Goal: Information Seeking & Learning: Learn about a topic

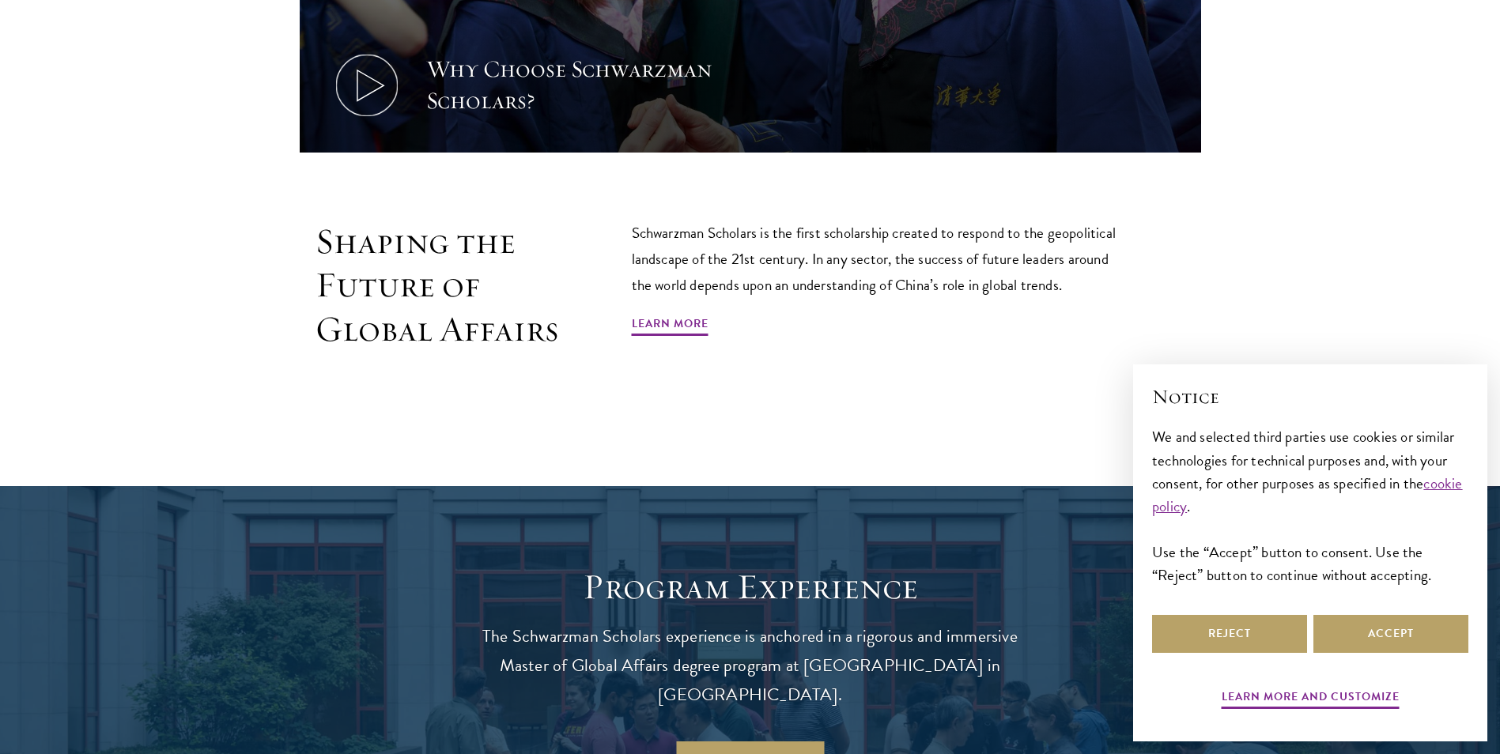
scroll to position [1028, 0]
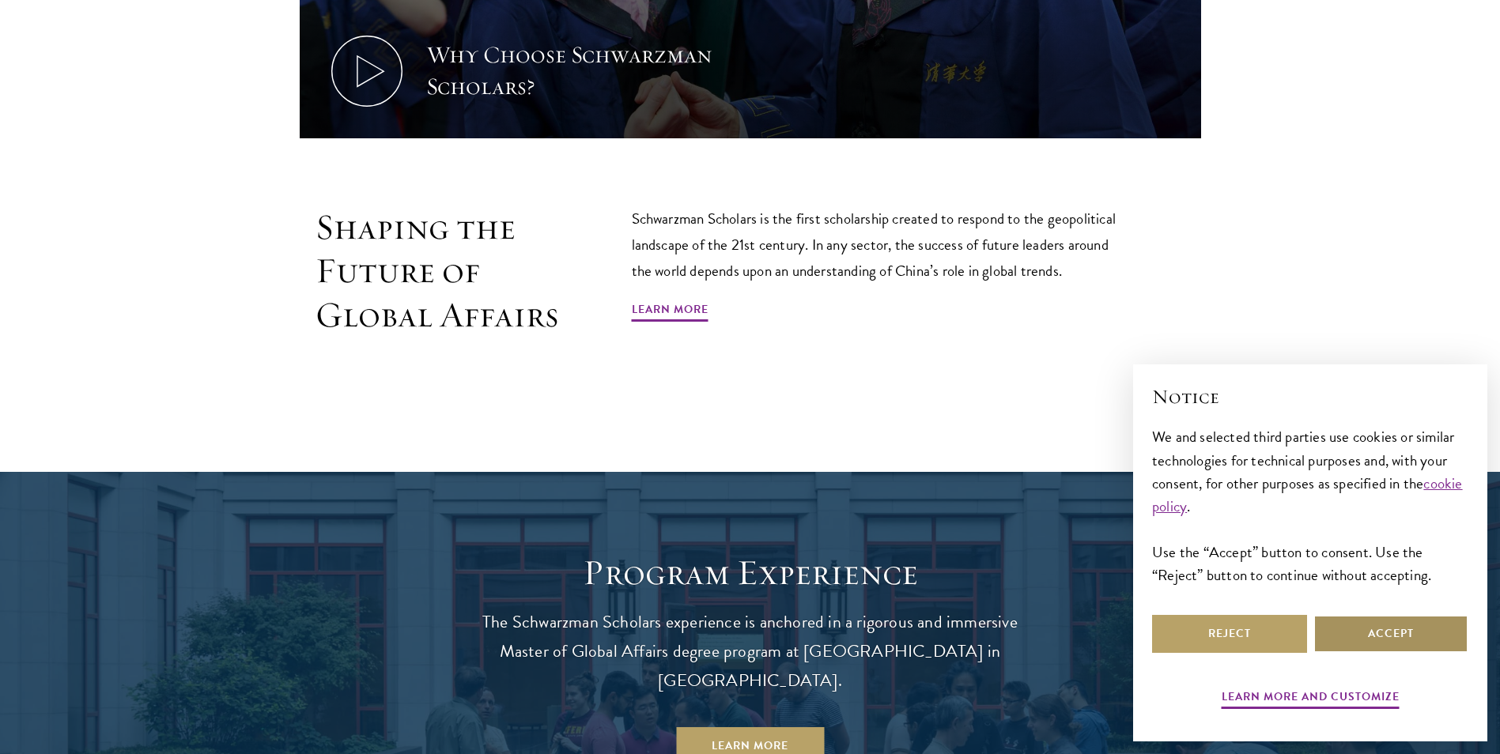
click at [1394, 632] on button "Accept" at bounding box center [1390, 634] width 155 height 38
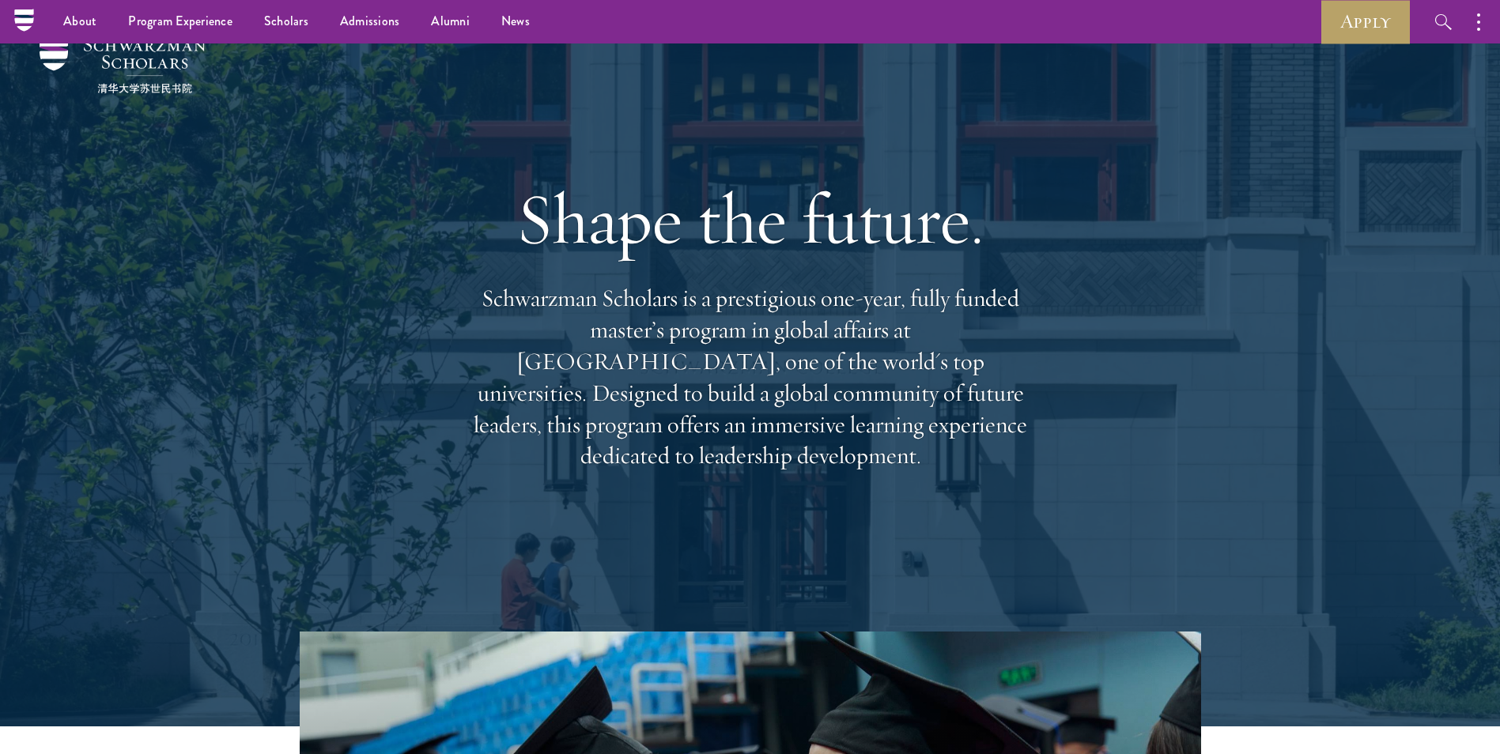
scroll to position [0, 0]
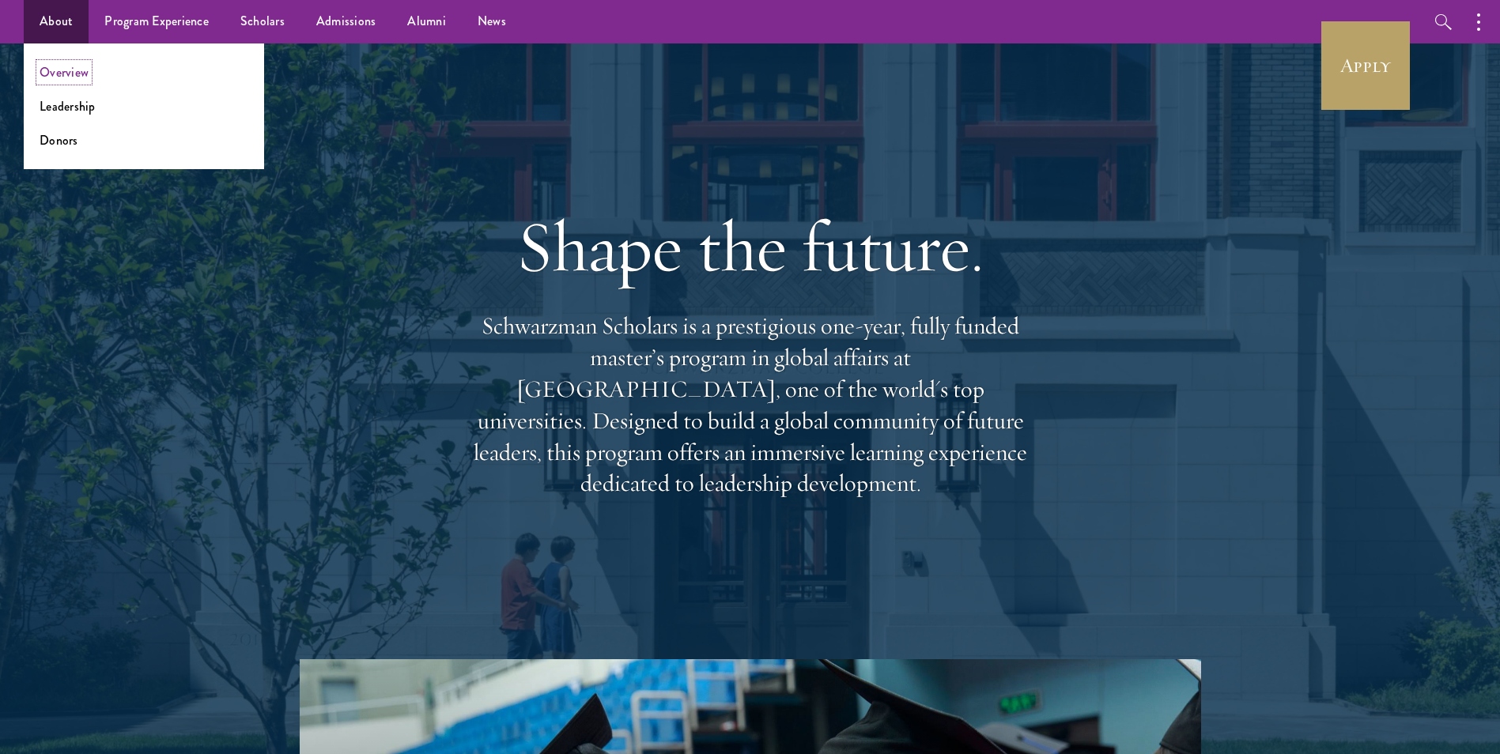
click at [80, 73] on link "Overview" at bounding box center [64, 72] width 49 height 18
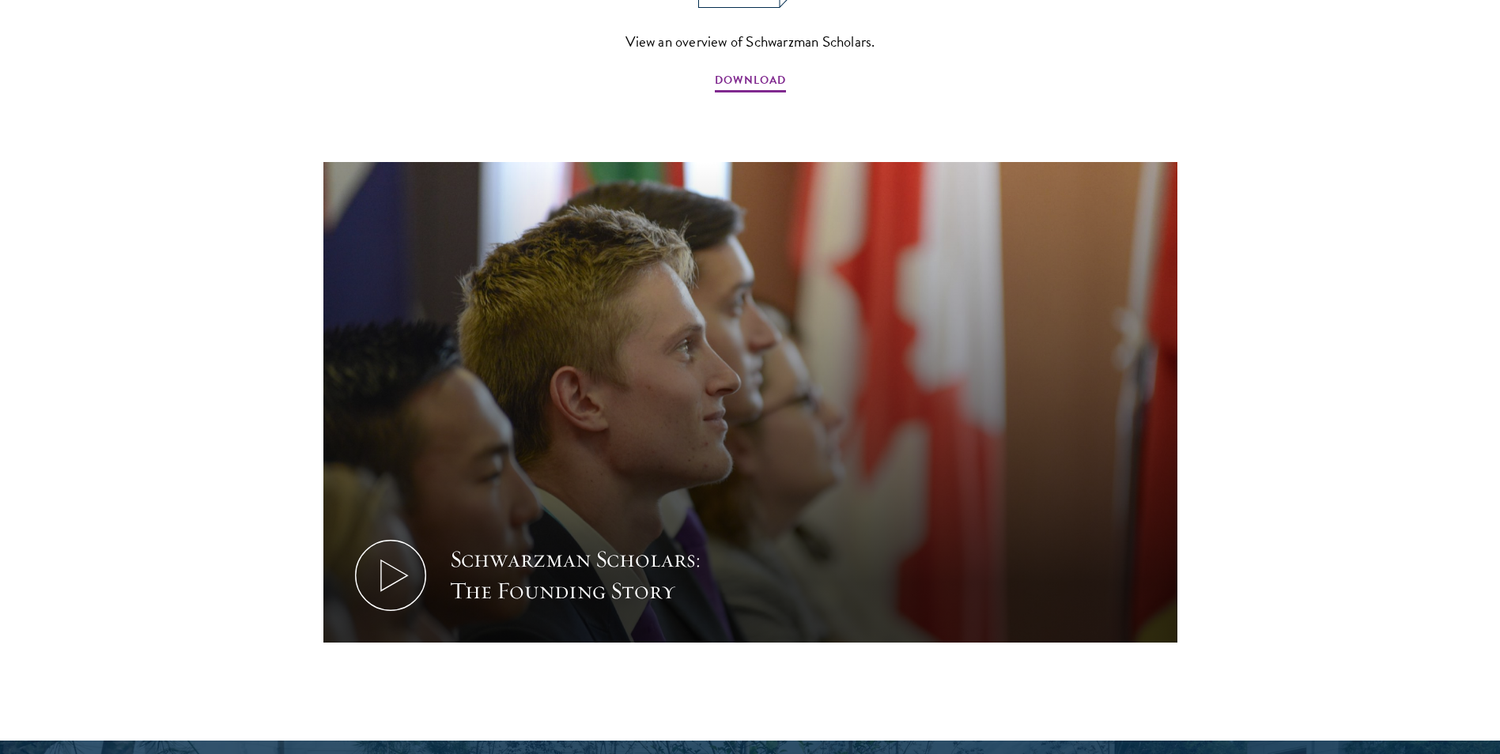
scroll to position [1976, 0]
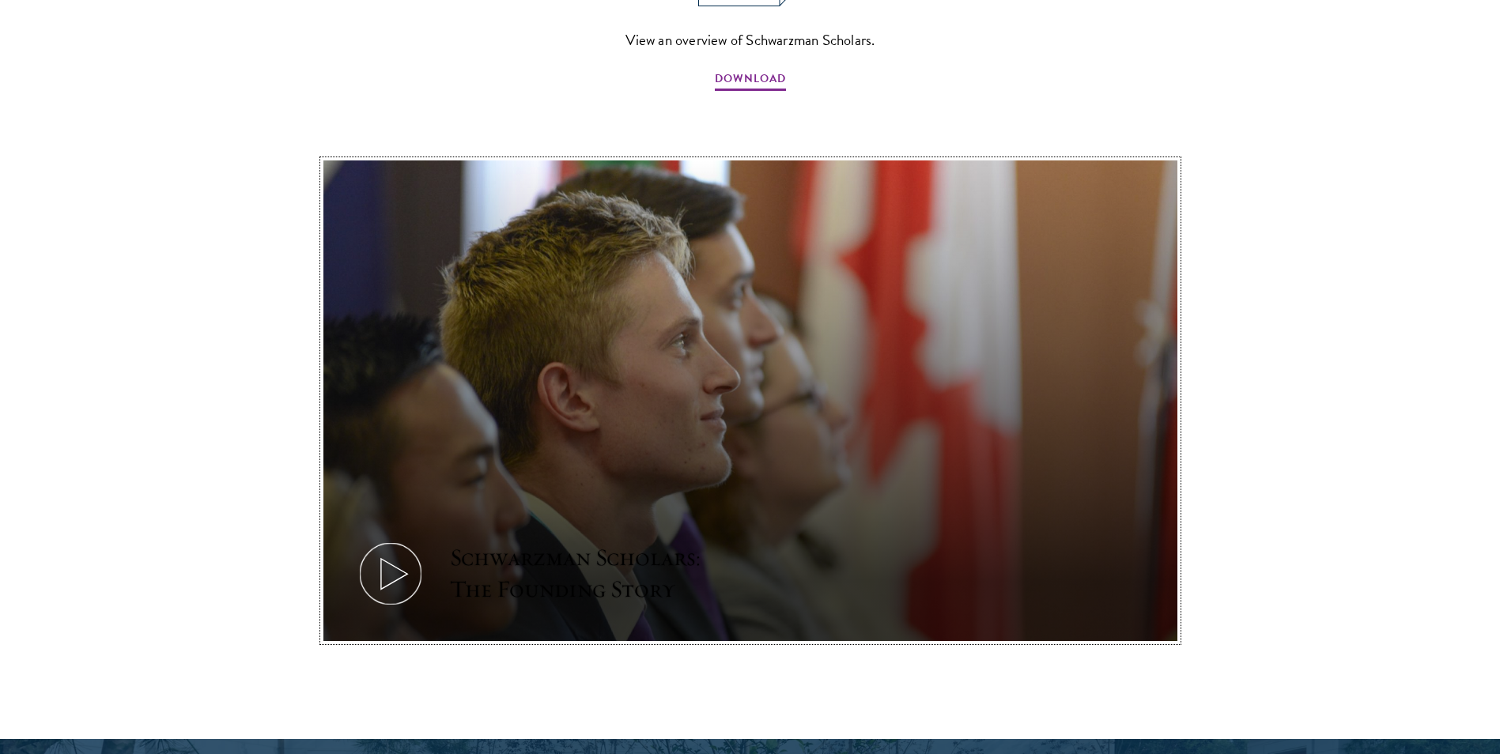
click at [399, 538] on icon at bounding box center [390, 573] width 71 height 71
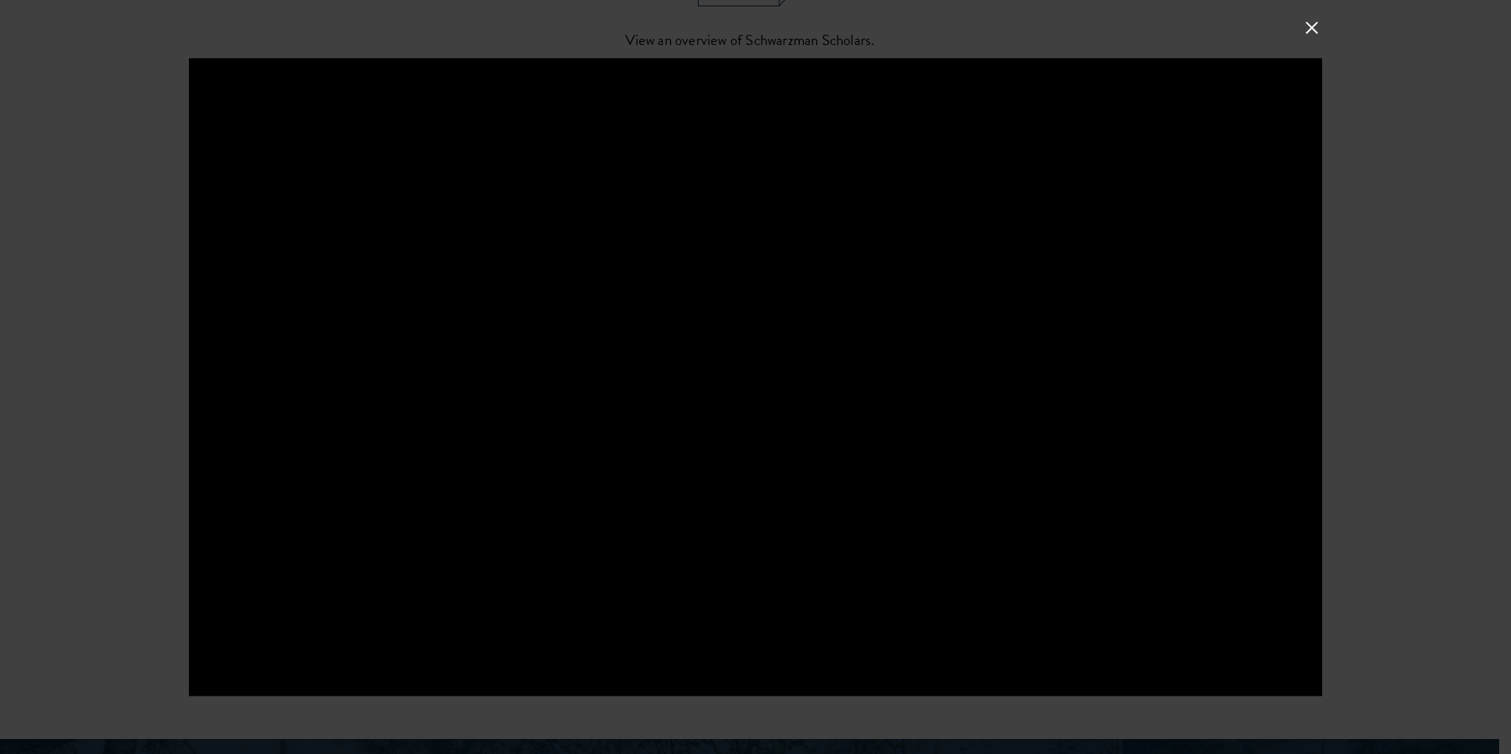
click at [1416, 251] on div at bounding box center [755, 377] width 1511 height 754
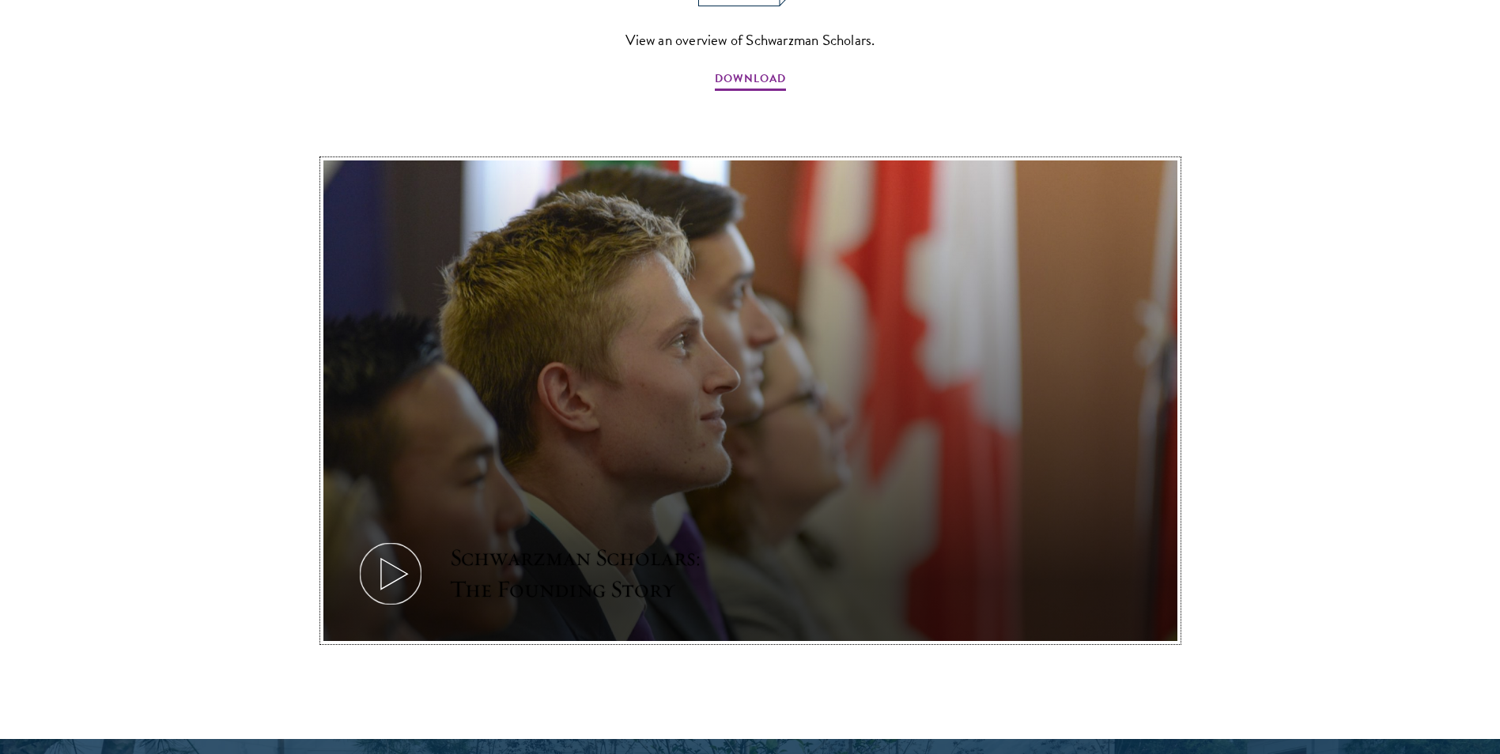
click at [412, 538] on icon at bounding box center [390, 573] width 71 height 71
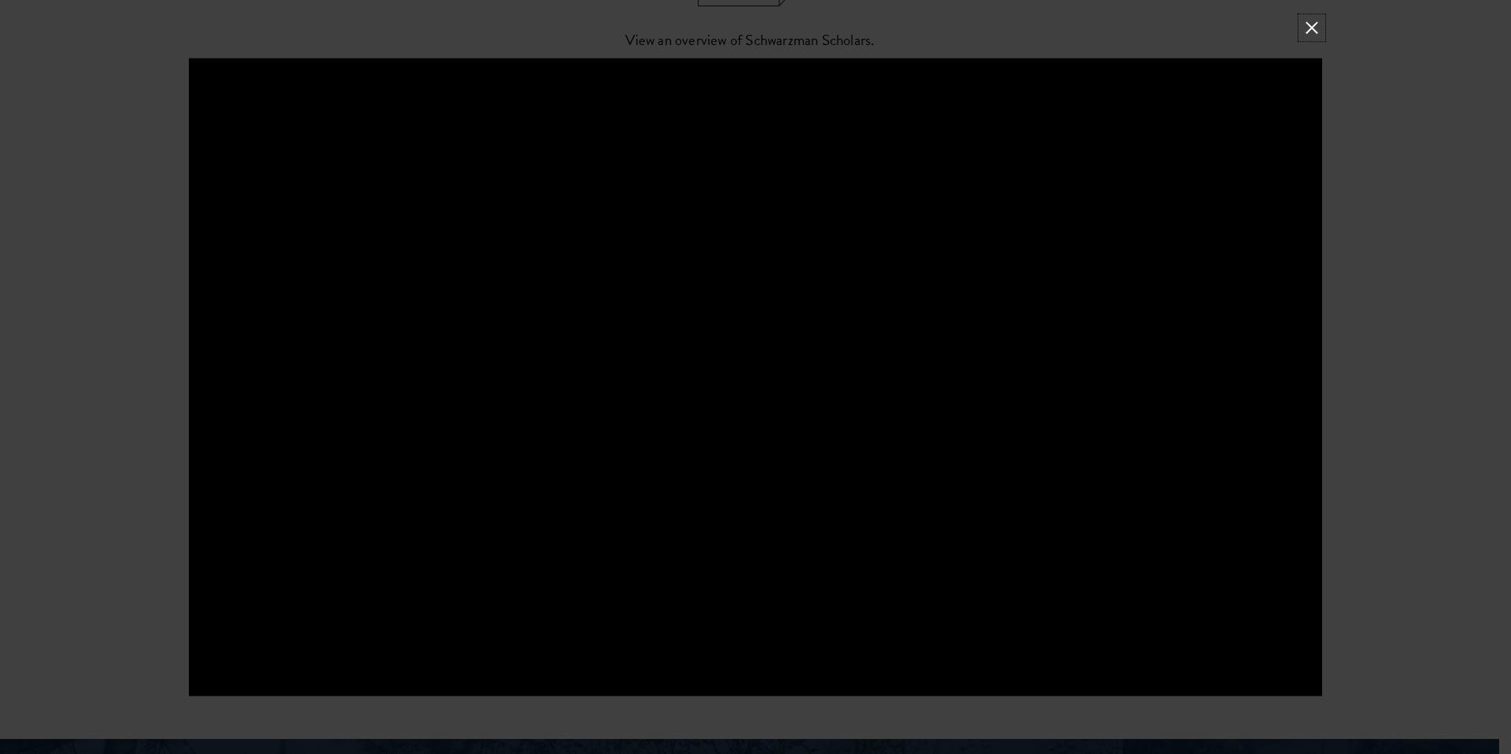
click at [1312, 26] on button at bounding box center [1312, 27] width 21 height 21
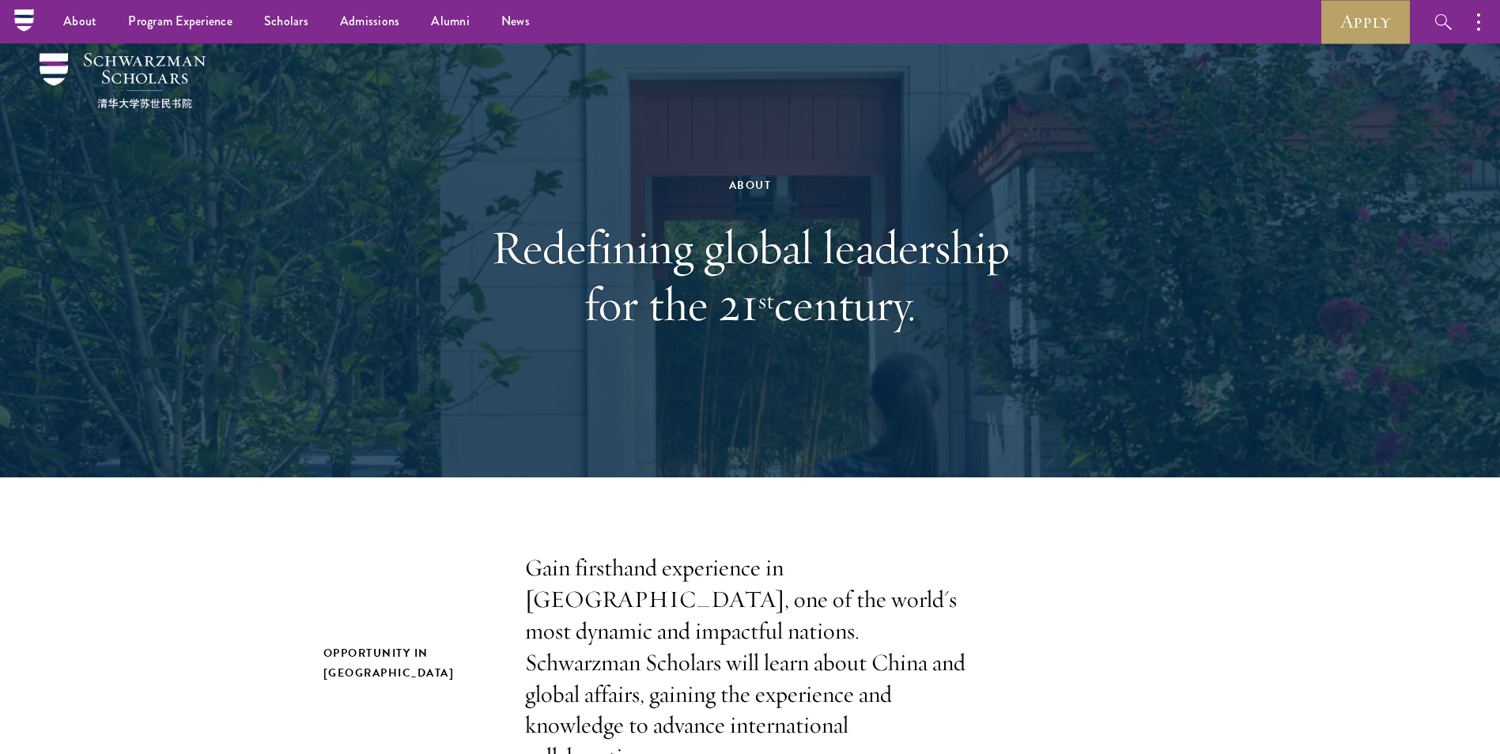
scroll to position [0, 0]
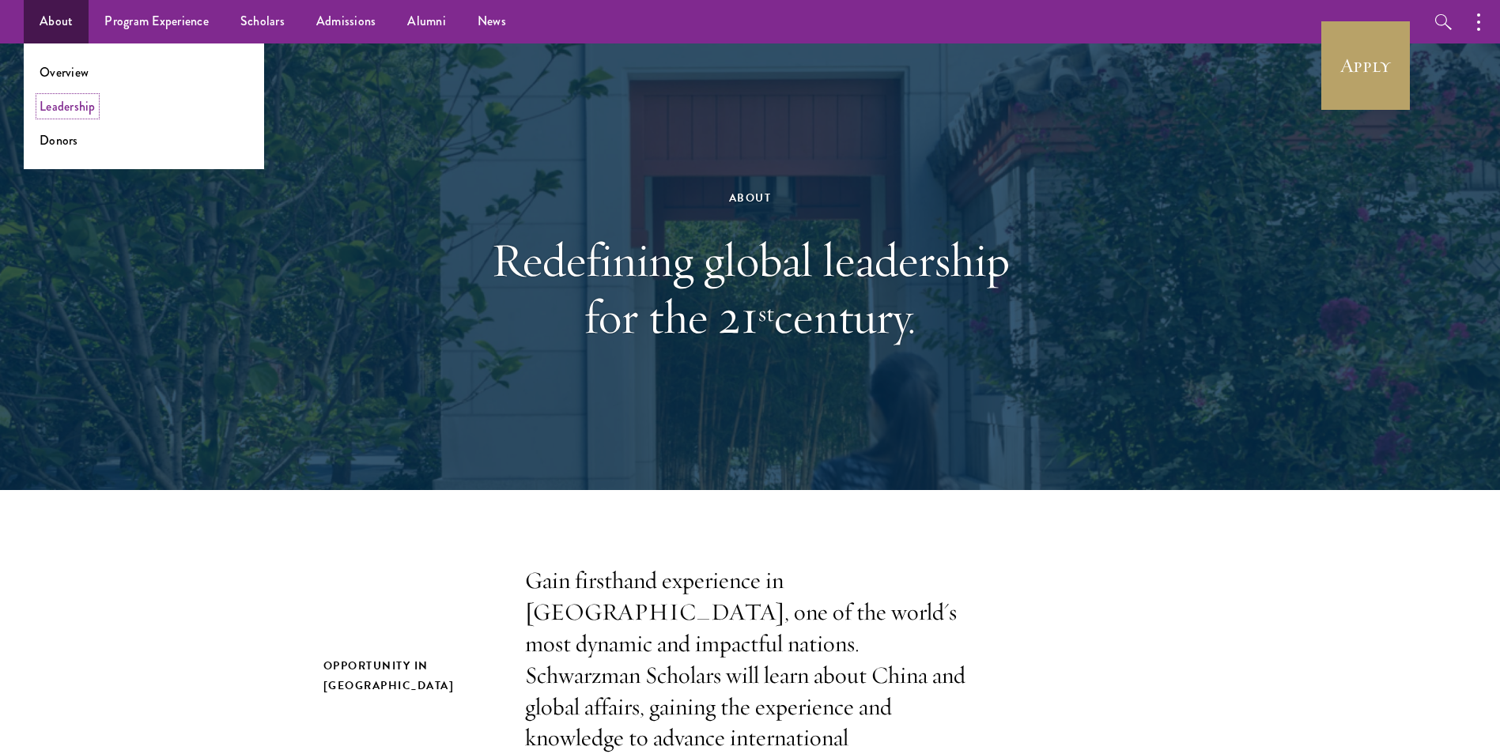
click at [89, 111] on link "Leadership" at bounding box center [68, 106] width 56 height 18
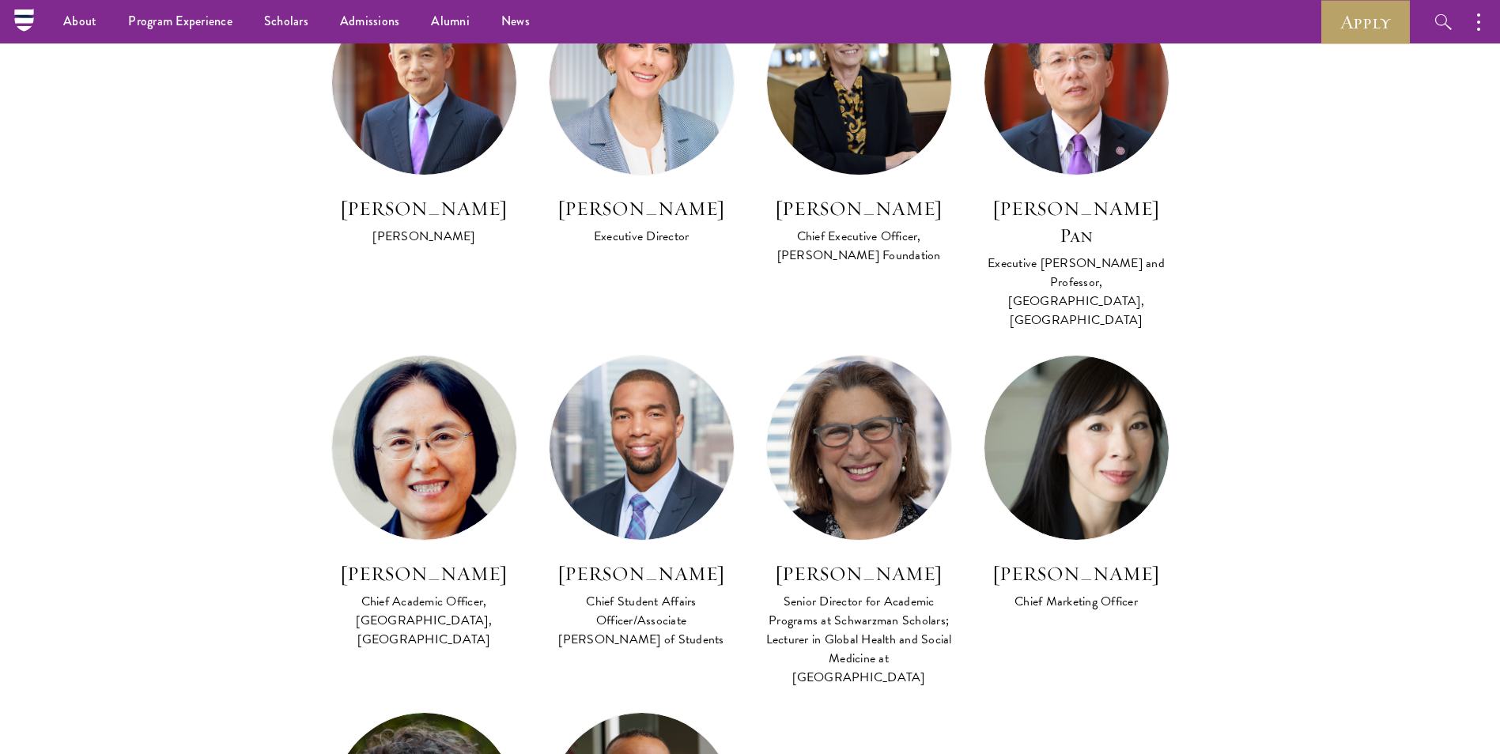
scroll to position [949, 0]
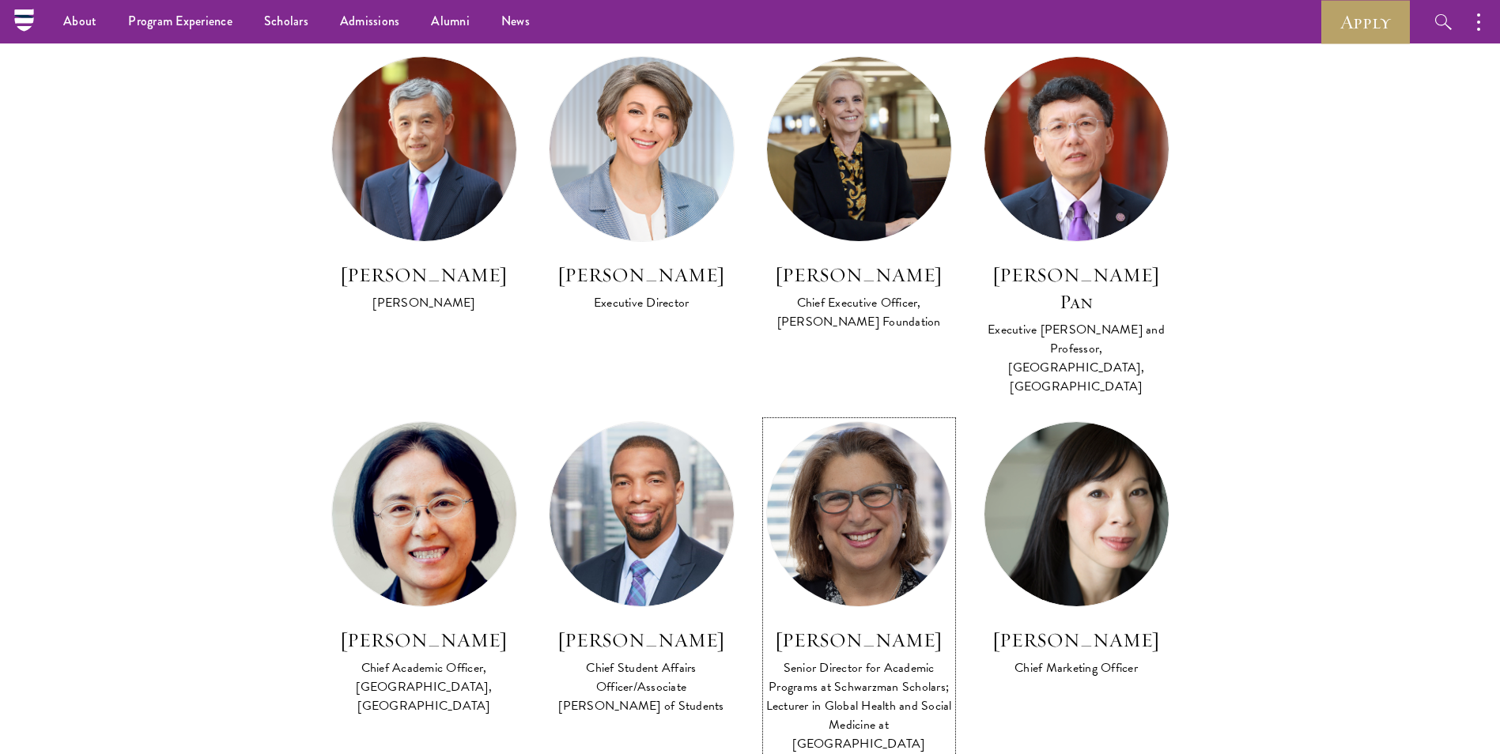
click at [891, 459] on img at bounding box center [858, 514] width 202 height 202
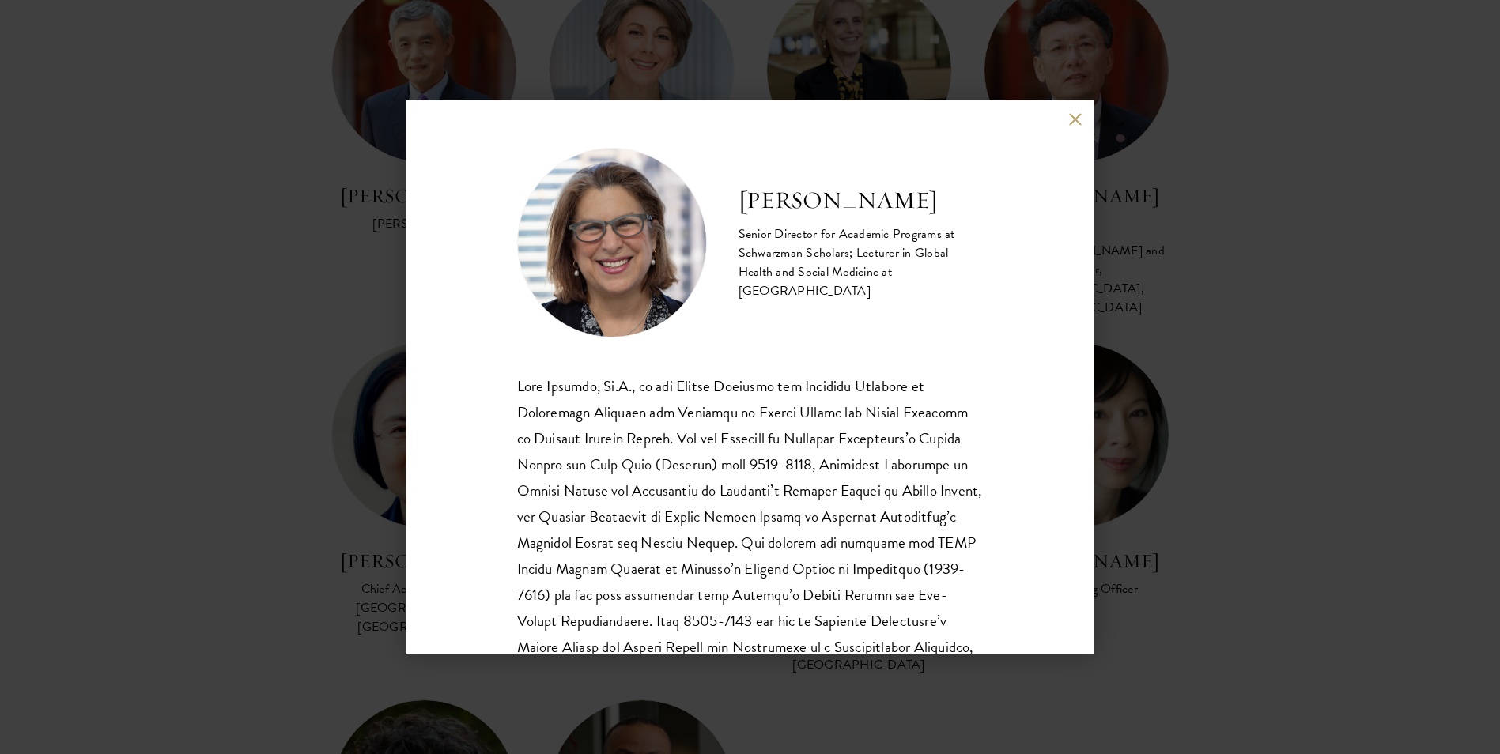
click at [1077, 122] on button at bounding box center [1075, 118] width 13 height 13
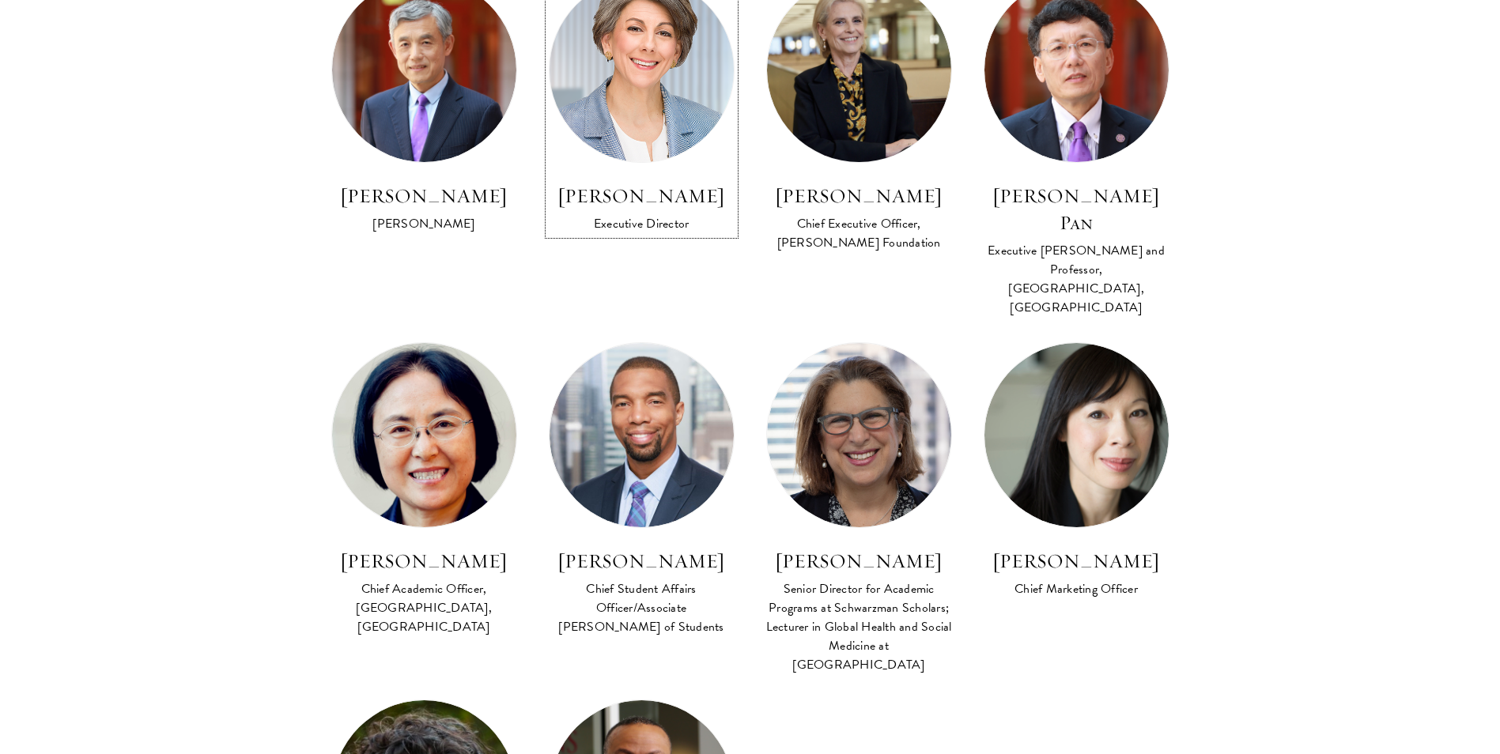
click at [623, 106] on img at bounding box center [641, 70] width 202 height 202
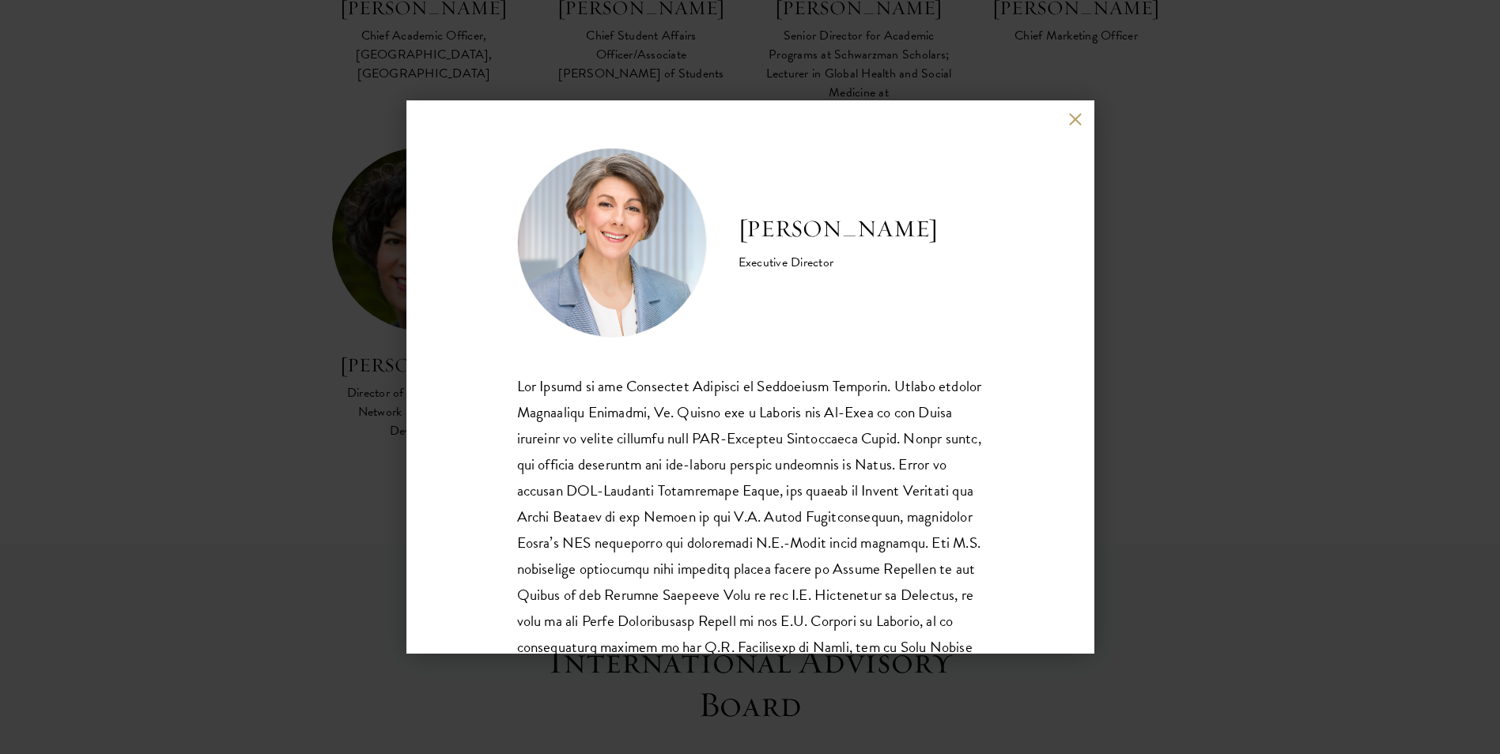
click at [1073, 122] on button at bounding box center [1075, 118] width 13 height 13
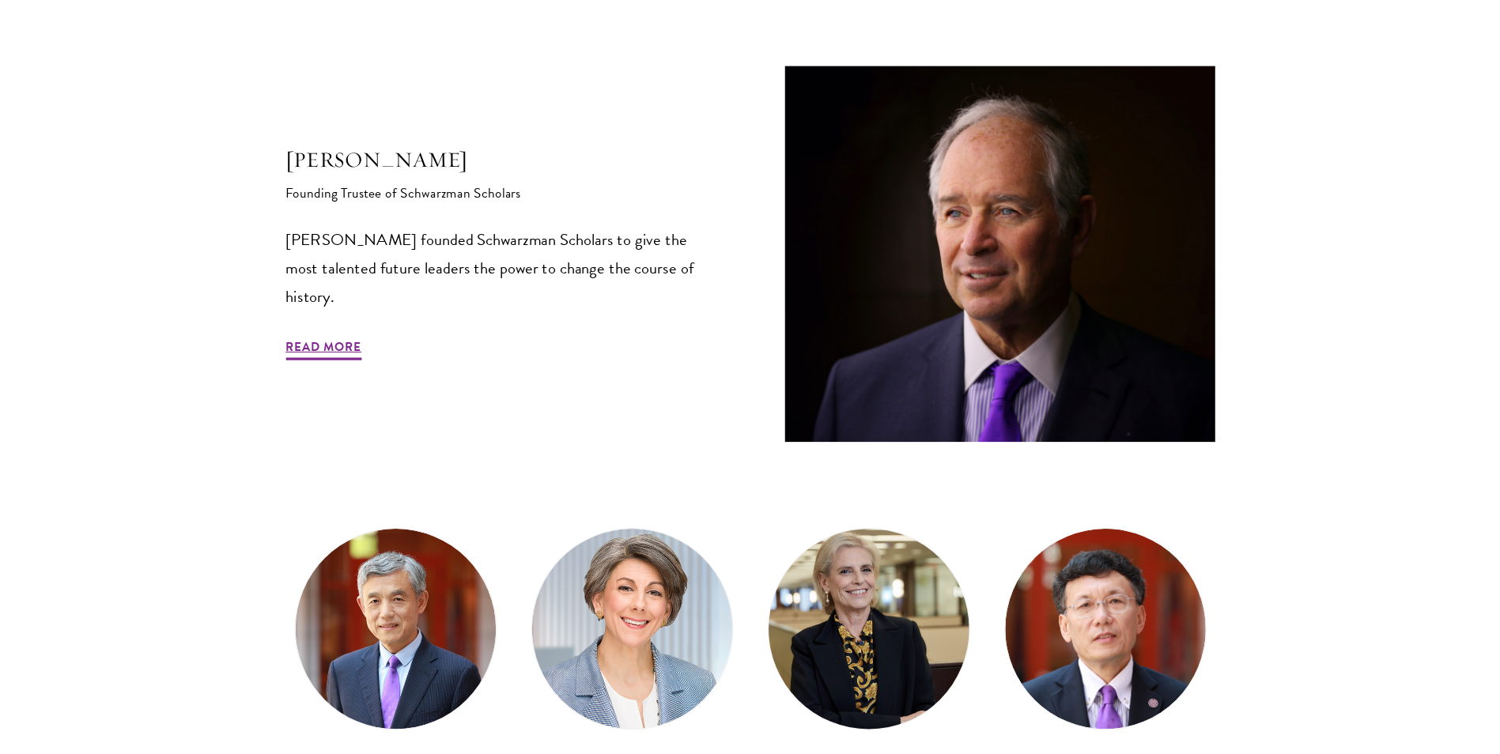
scroll to position [519, 0]
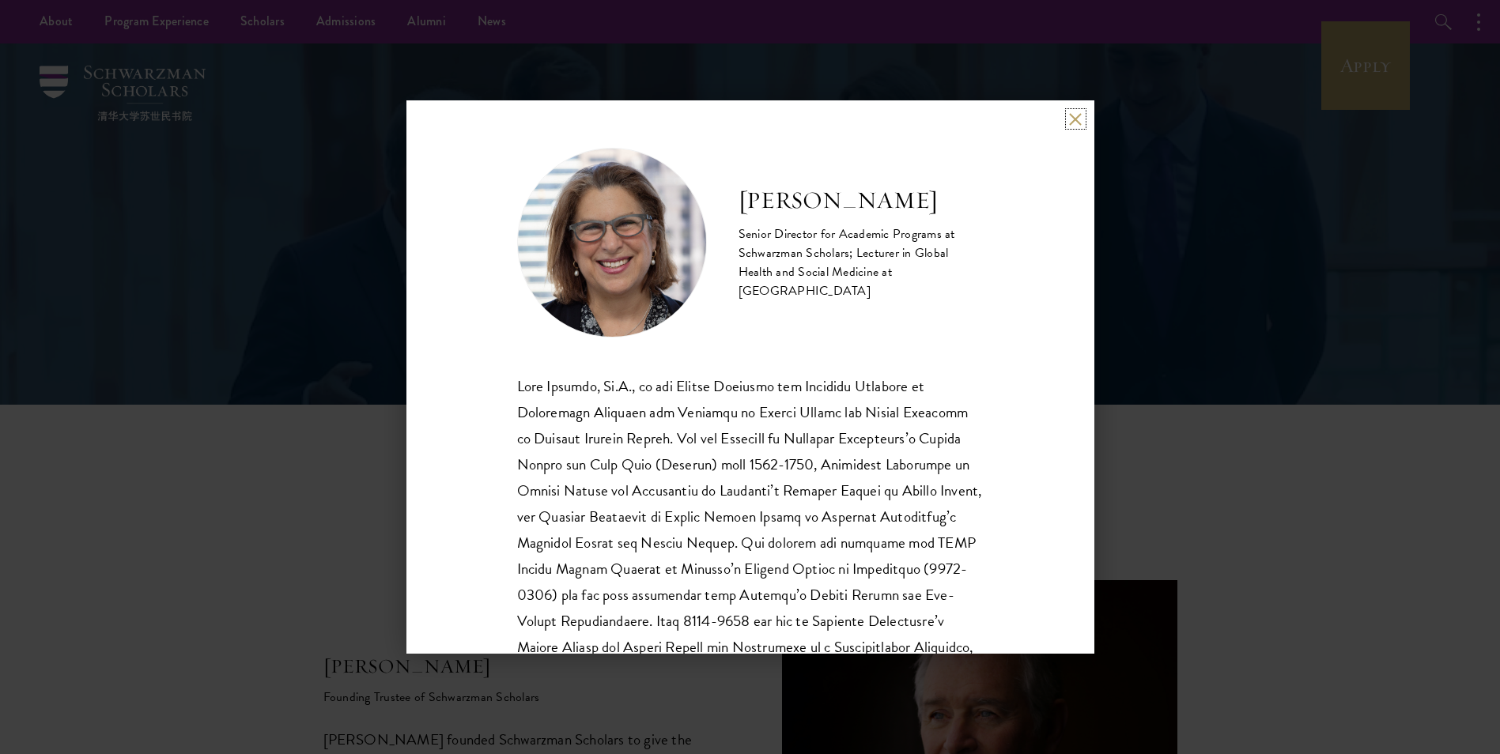
click at [1077, 116] on button at bounding box center [1075, 118] width 13 height 13
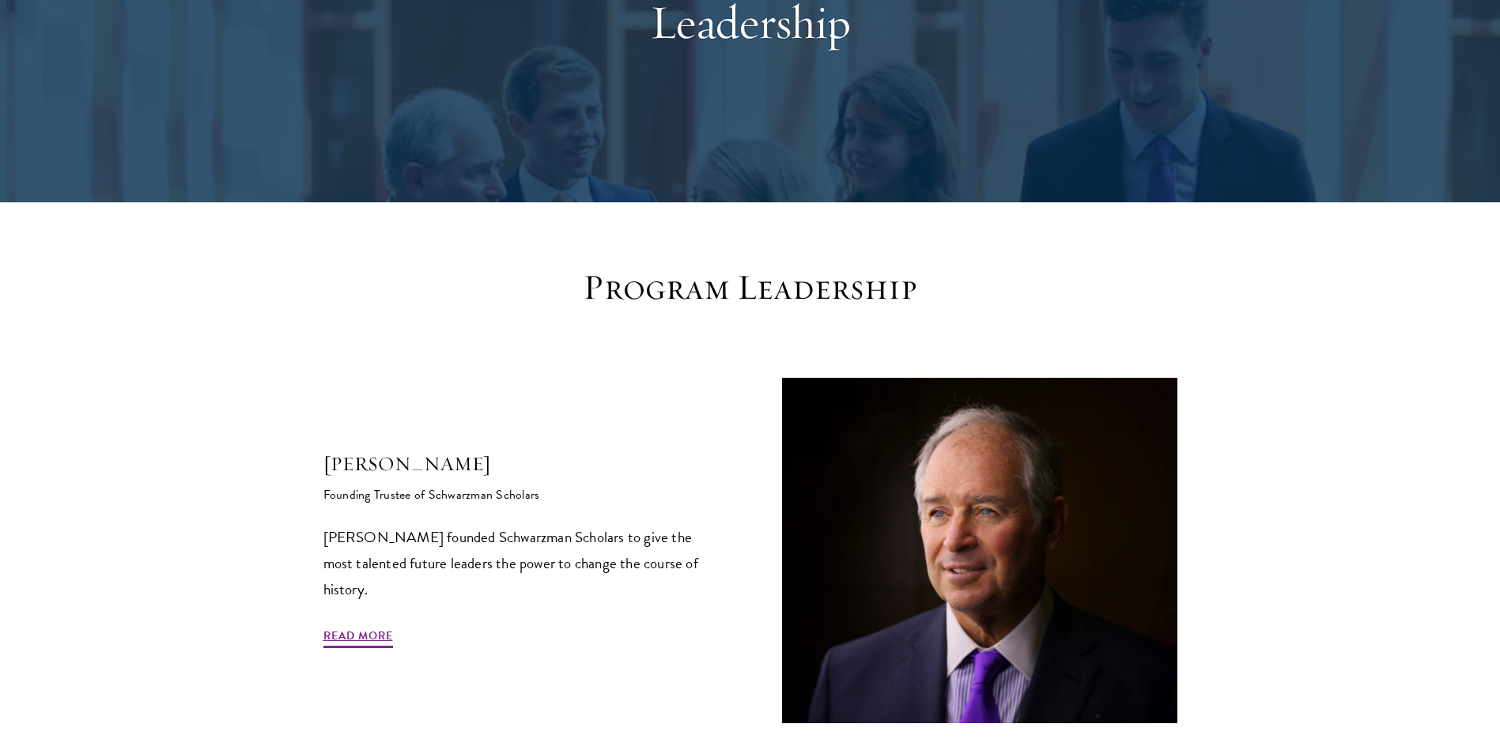
scroll to position [237, 0]
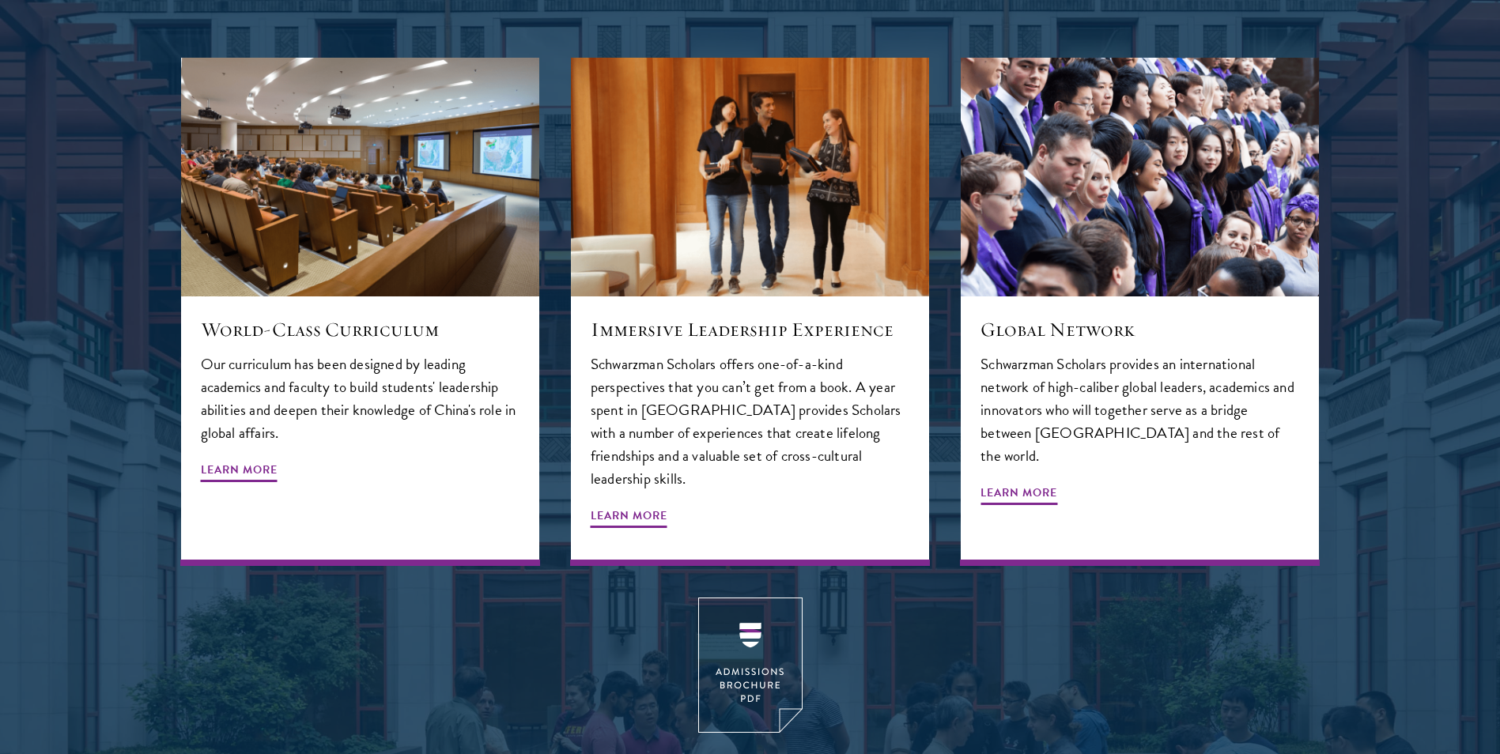
scroll to position [2450, 0]
